Goal: Book appointment/travel/reservation

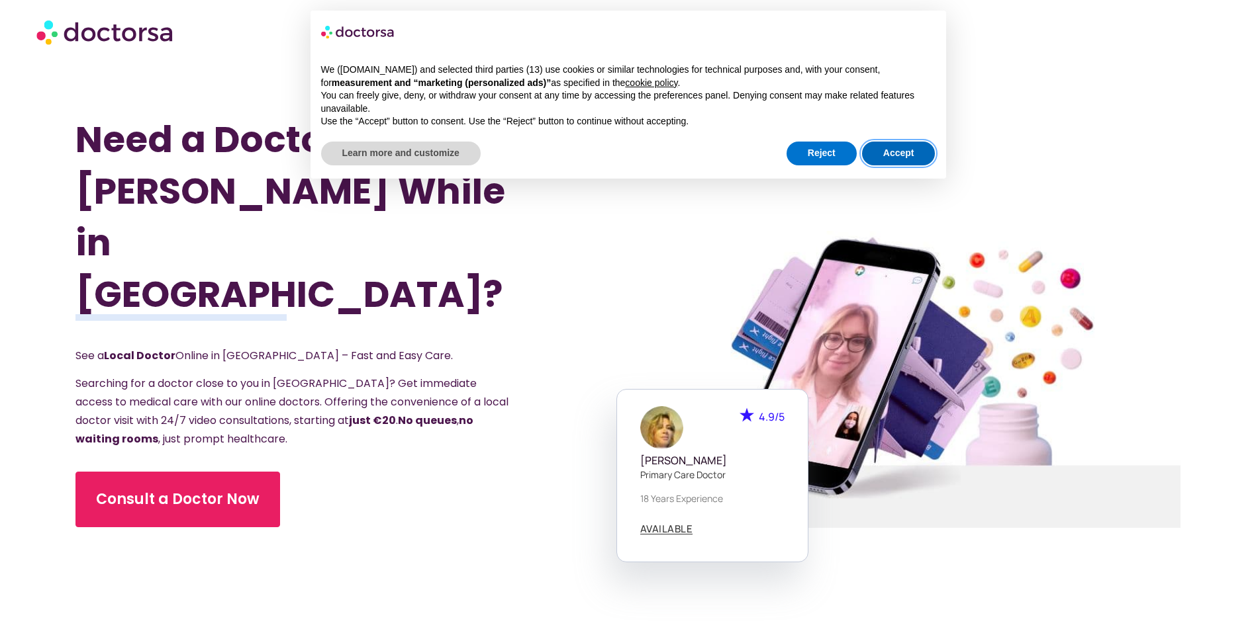
click at [897, 157] on button "Accept" at bounding box center [898, 154] width 73 height 24
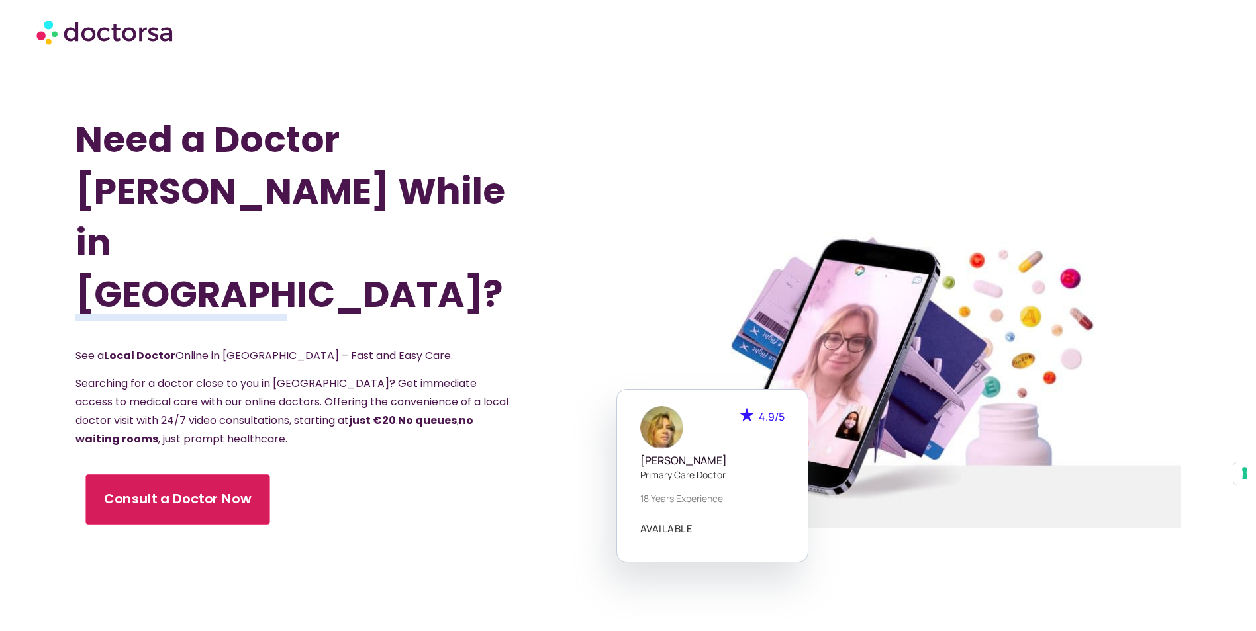
click at [170, 490] on span "Consult a Doctor Now" at bounding box center [177, 499] width 147 height 19
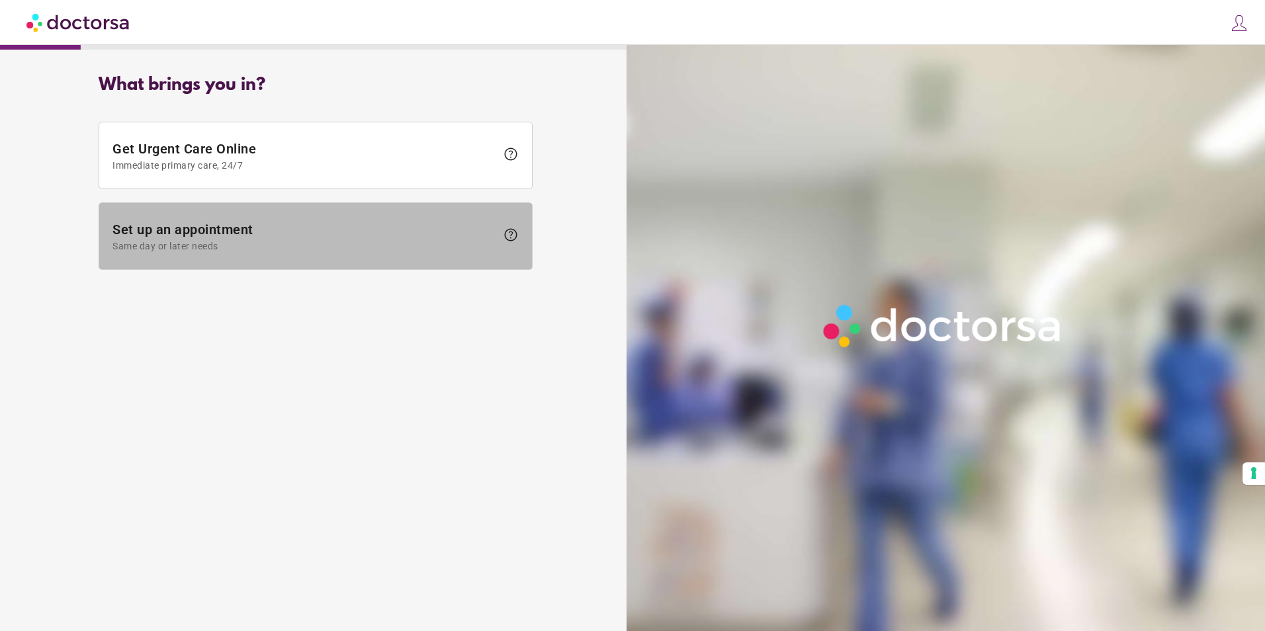
click at [512, 242] on span "help" at bounding box center [511, 235] width 16 height 16
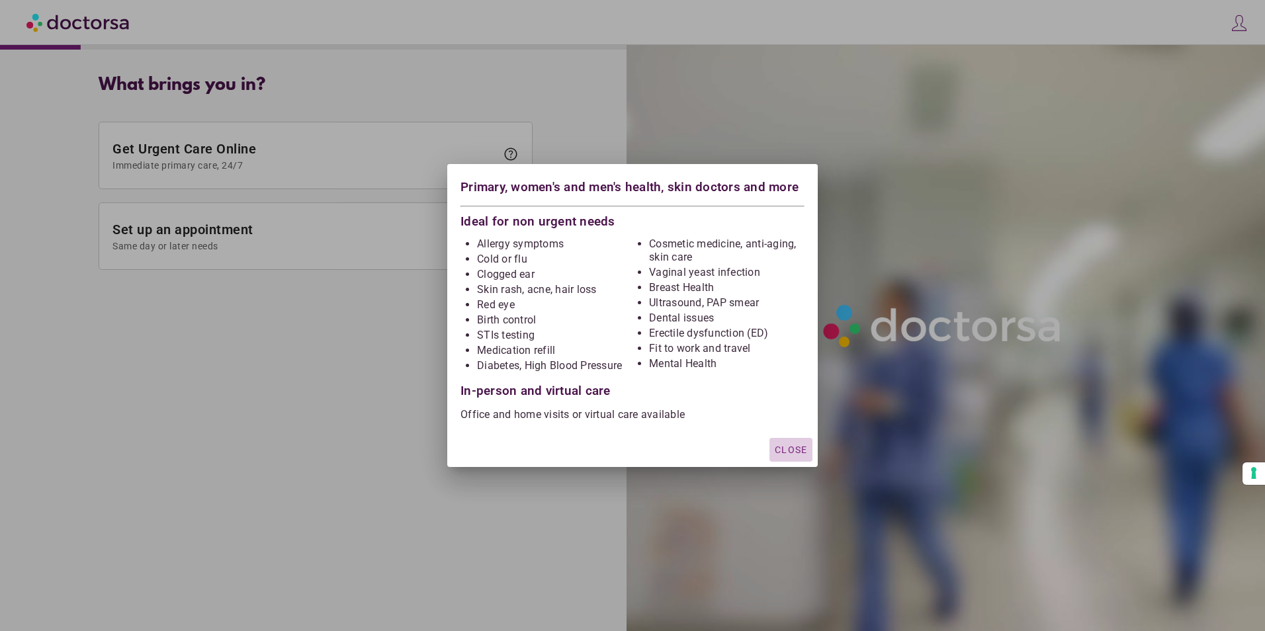
click at [787, 455] on span "Close" at bounding box center [791, 450] width 32 height 11
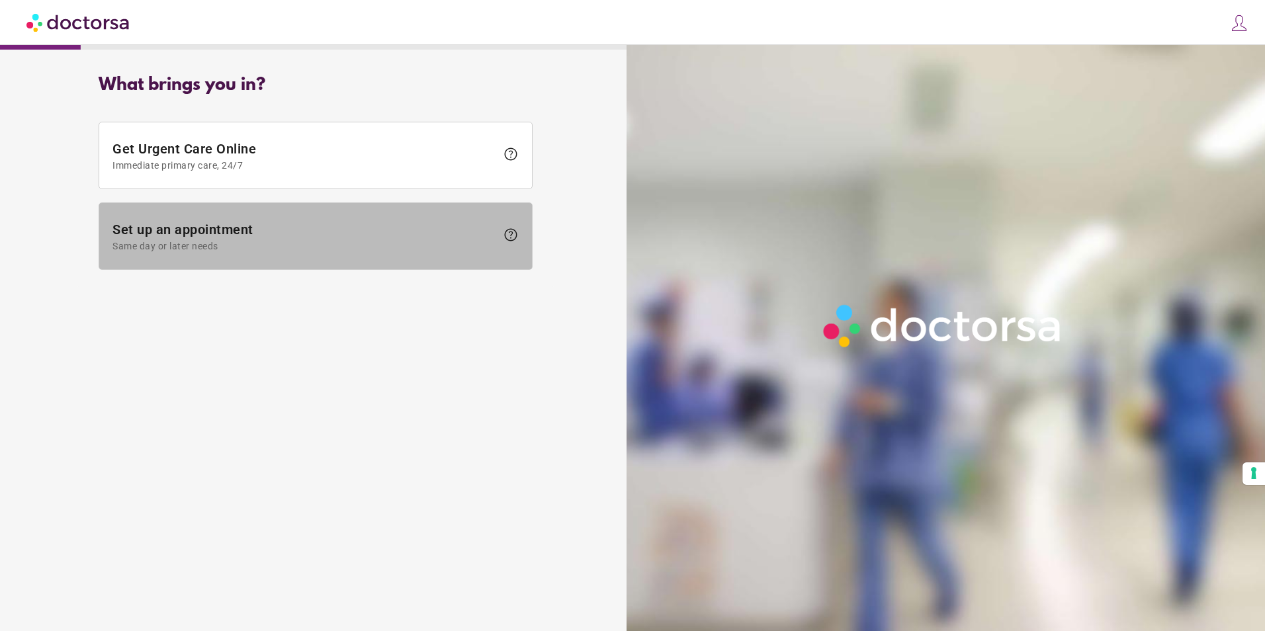
click at [504, 236] on span "help" at bounding box center [511, 235] width 16 height 16
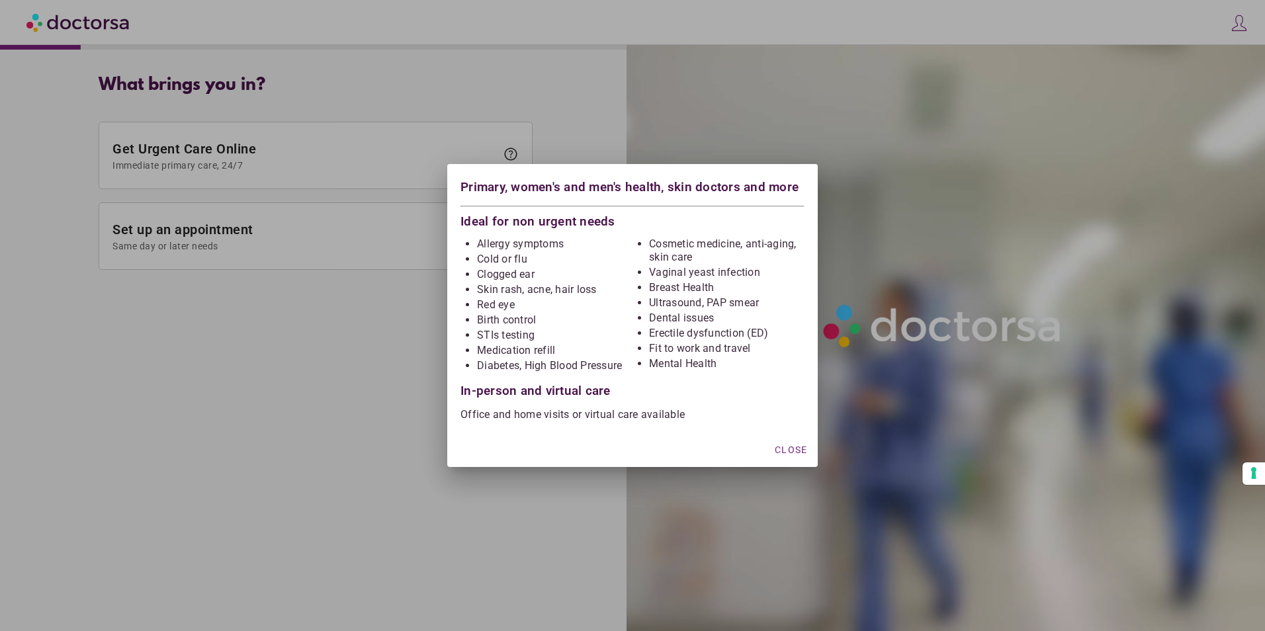
click at [576, 293] on li "Skin rash, acne, hair loss" at bounding box center [555, 289] width 156 height 13
click at [565, 390] on div "In-person and virtual care" at bounding box center [633, 386] width 344 height 23
click at [796, 455] on span "Close" at bounding box center [791, 450] width 32 height 11
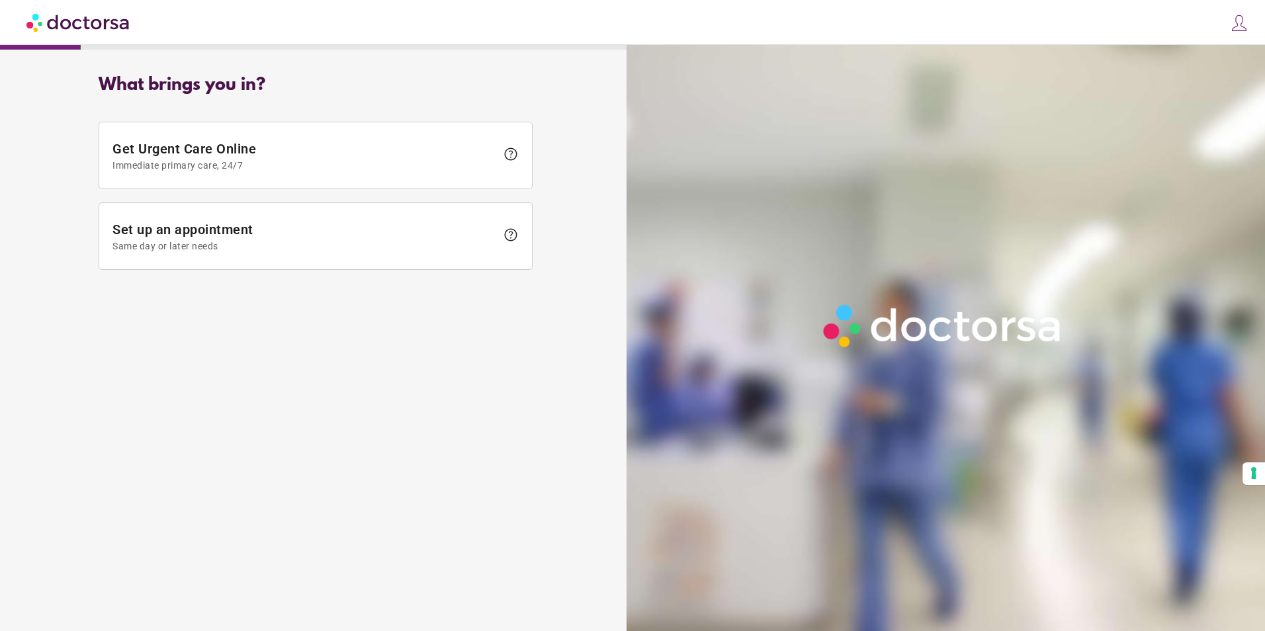
click at [871, 299] on img at bounding box center [943, 326] width 253 height 56
click at [1252, 477] on button "Your consent preferences for tracking technologies" at bounding box center [1254, 474] width 23 height 23
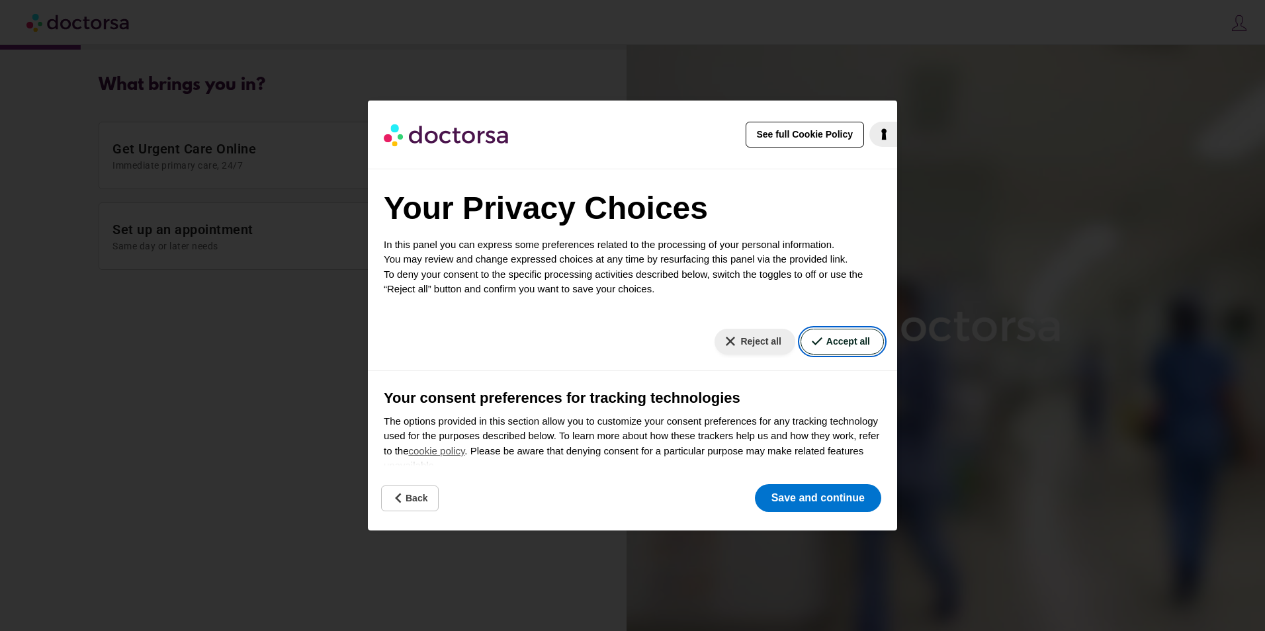
click at [833, 343] on button "Accept all" at bounding box center [842, 342] width 83 height 26
click at [843, 341] on button "Accept all" at bounding box center [842, 342] width 83 height 26
click at [813, 490] on button "Save and continue" at bounding box center [818, 498] width 126 height 28
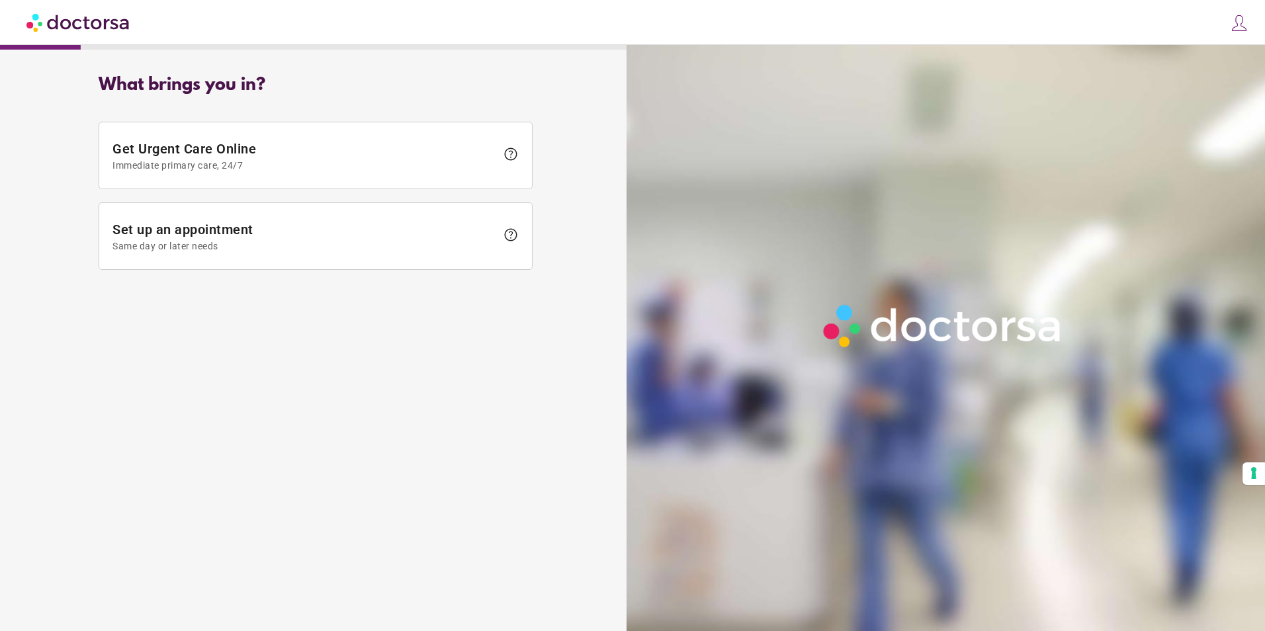
click at [241, 86] on div "What brings you in?" at bounding box center [316, 85] width 434 height 20
drag, startPoint x: 56, startPoint y: 48, endPoint x: 165, endPoint y: 42, distance: 109.3
click at [165, 42] on div "close Log in Make a request Your appointments Your profile Welcome back Log in …" at bounding box center [632, 300] width 1265 height 601
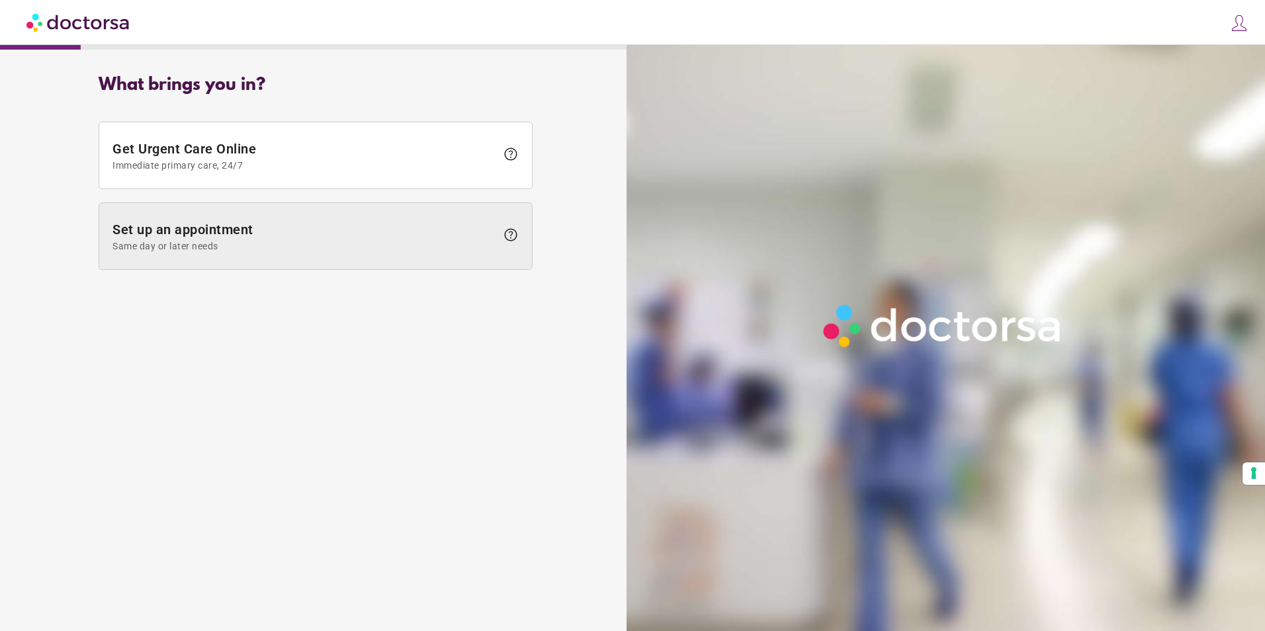
click at [465, 231] on span "Set up an appointment Same day or later needs" at bounding box center [305, 237] width 384 height 30
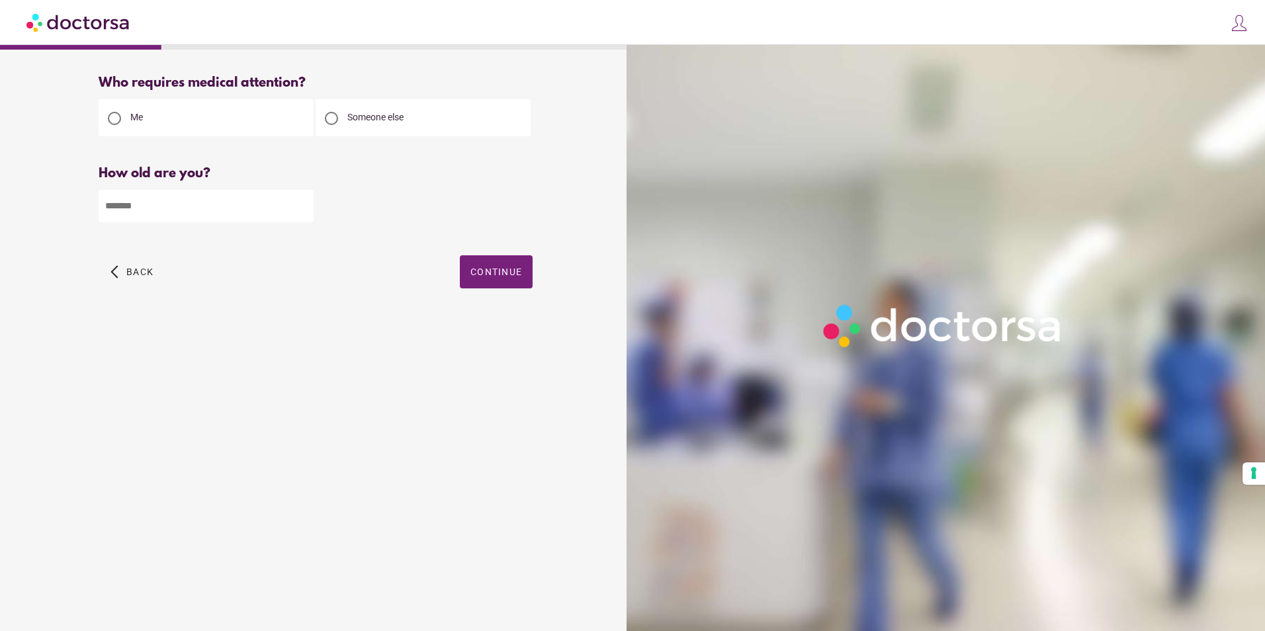
click at [143, 208] on input "number" at bounding box center [206, 206] width 215 height 32
type input "**"
click at [335, 121] on div at bounding box center [331, 118] width 13 height 13
click at [510, 273] on span "Continue" at bounding box center [497, 272] width 52 height 11
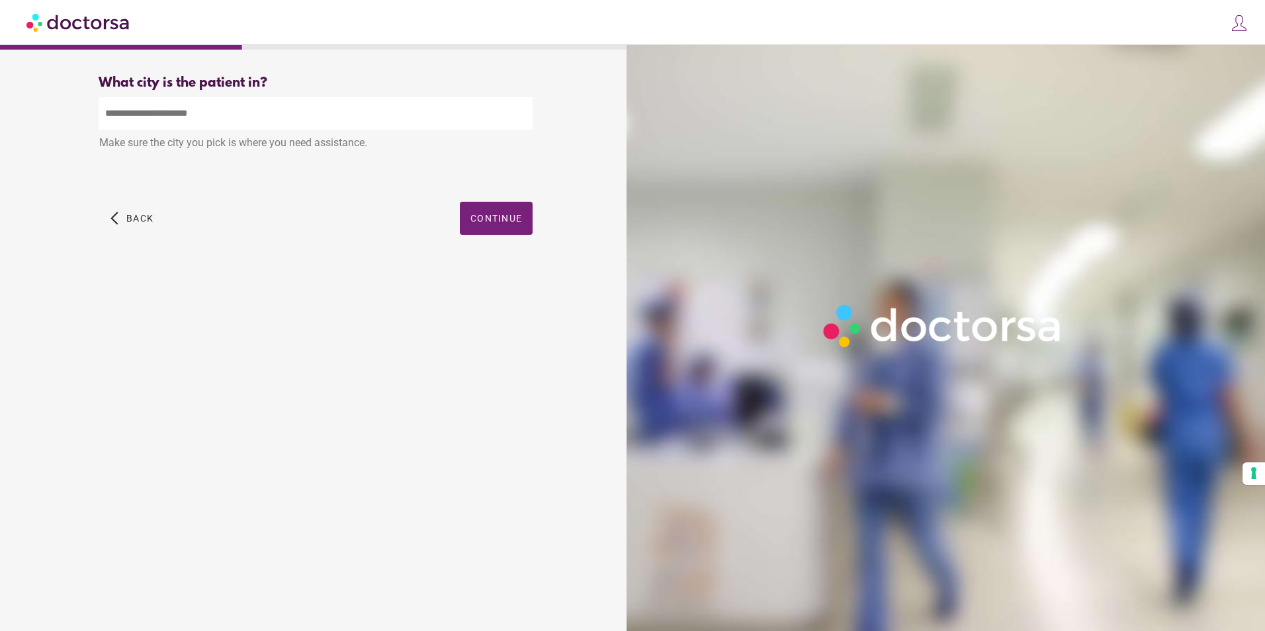
click at [222, 116] on input "text" at bounding box center [316, 113] width 434 height 32
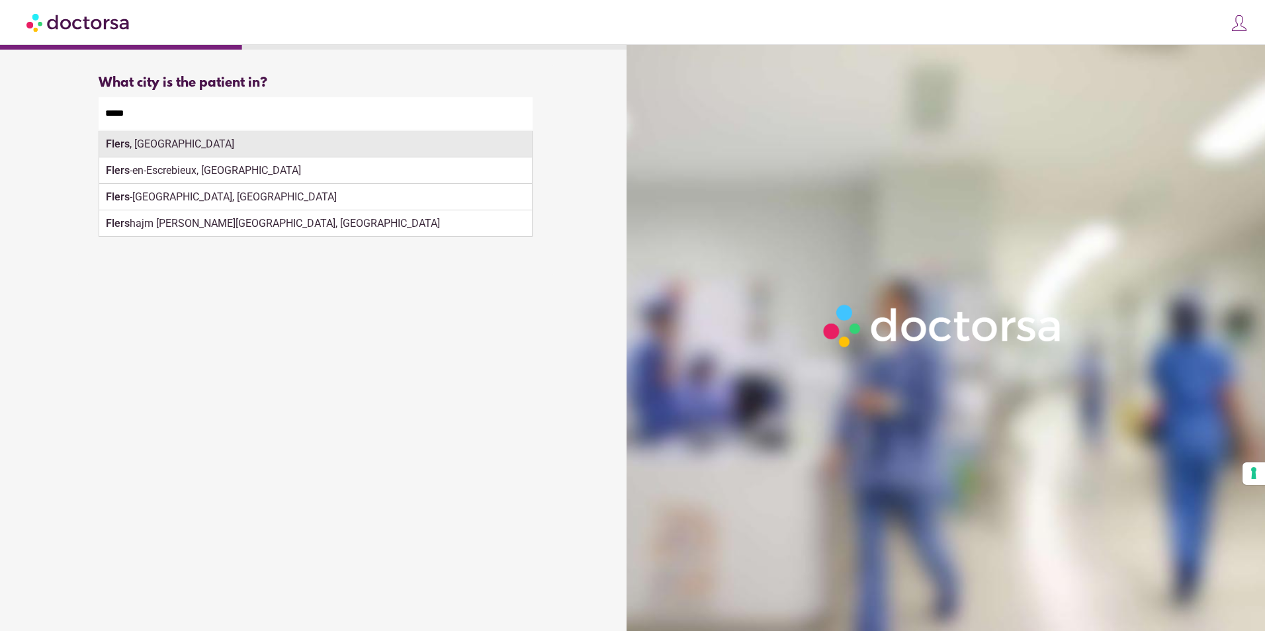
click at [177, 146] on div "Flers , France" at bounding box center [315, 144] width 433 height 26
type input "**********"
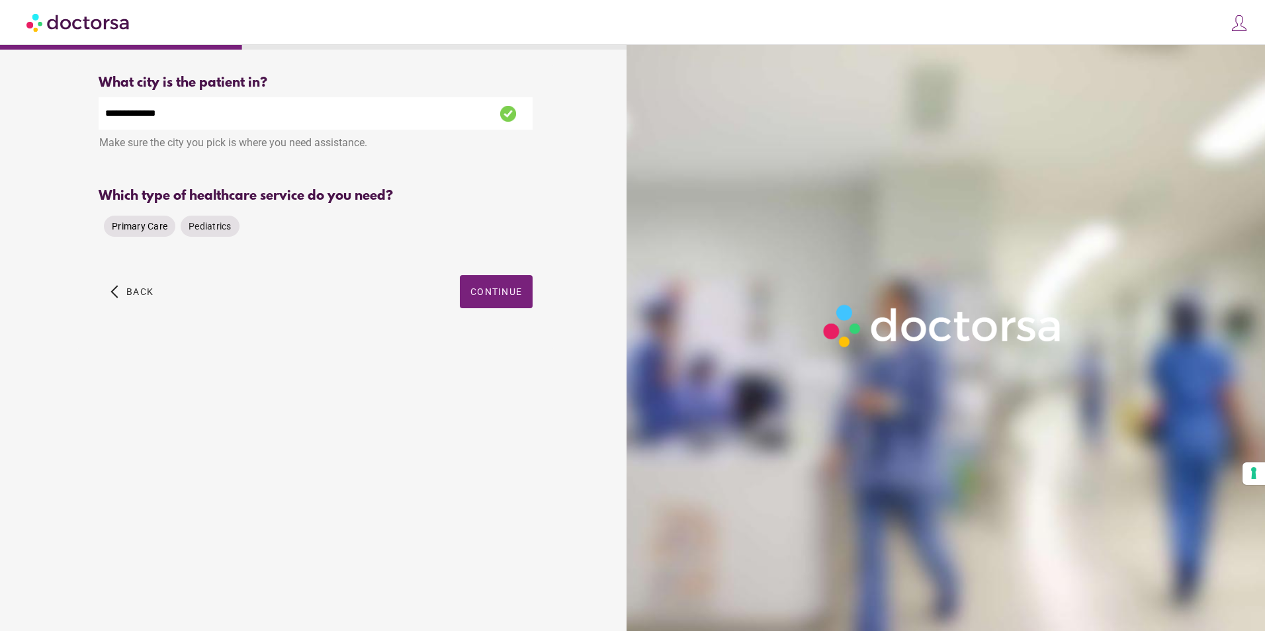
click at [138, 224] on span "Primary Care" at bounding box center [140, 226] width 56 height 11
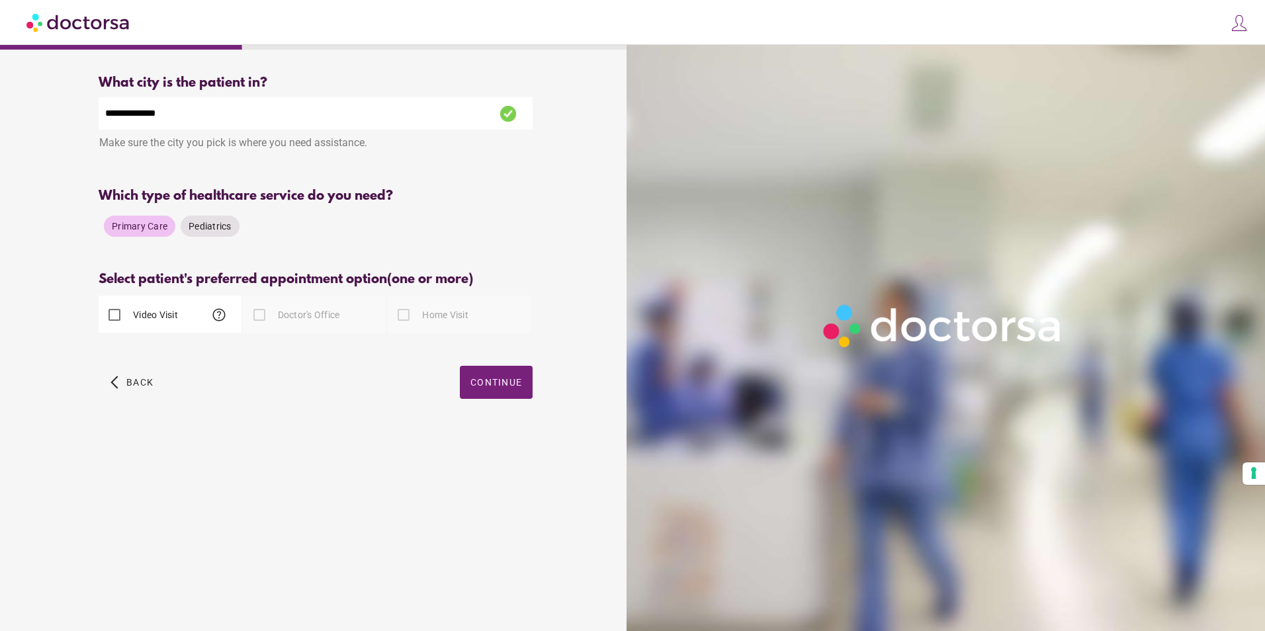
click at [261, 317] on div at bounding box center [259, 315] width 26 height 26
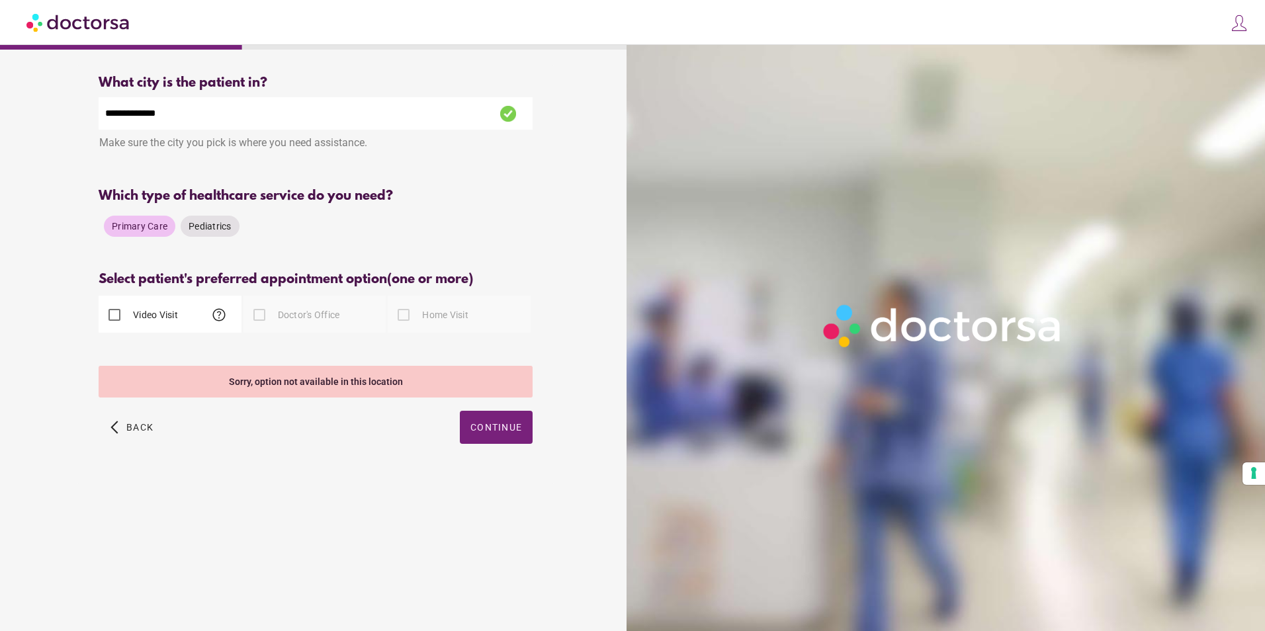
click at [406, 318] on div at bounding box center [403, 315] width 26 height 26
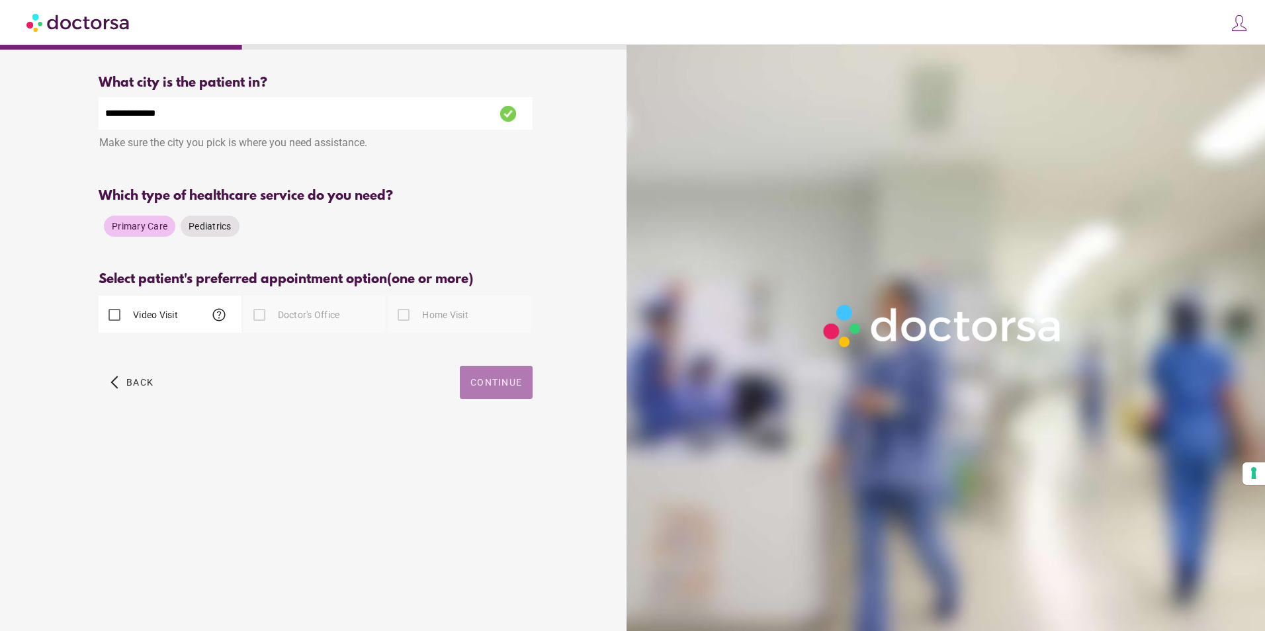
click at [501, 387] on span "Continue" at bounding box center [497, 382] width 52 height 11
